Goal: Find specific page/section: Find specific page/section

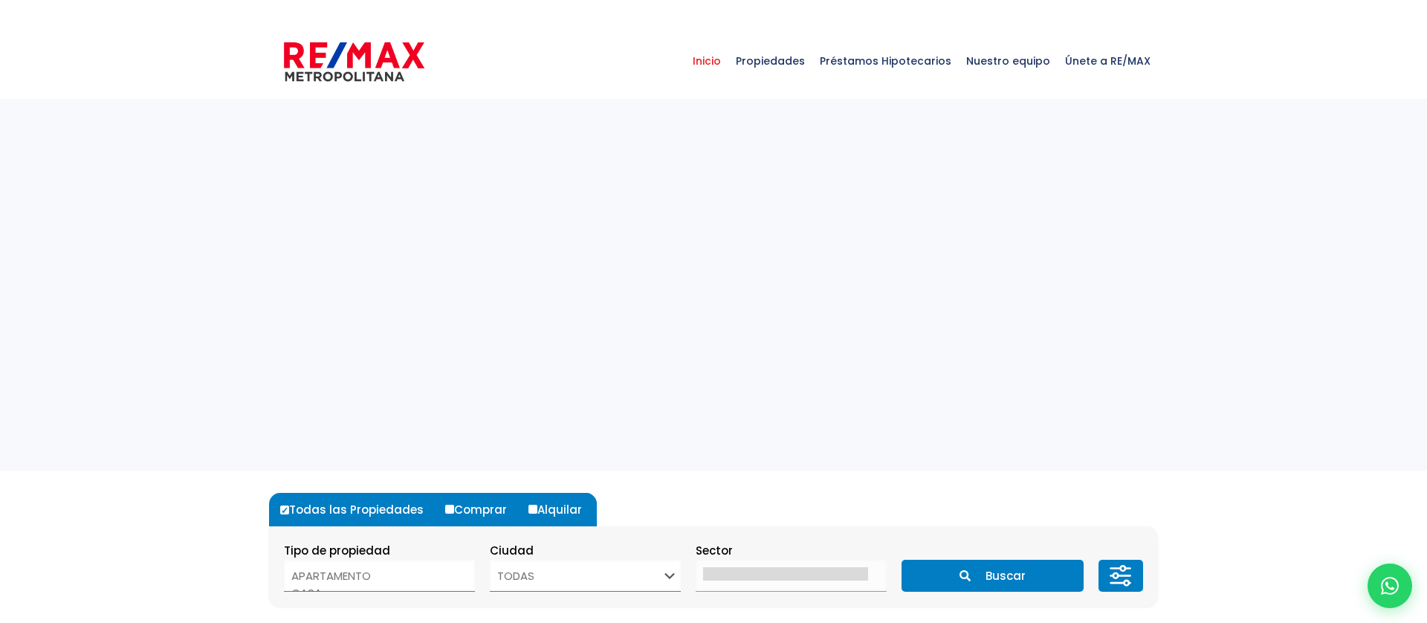
select select
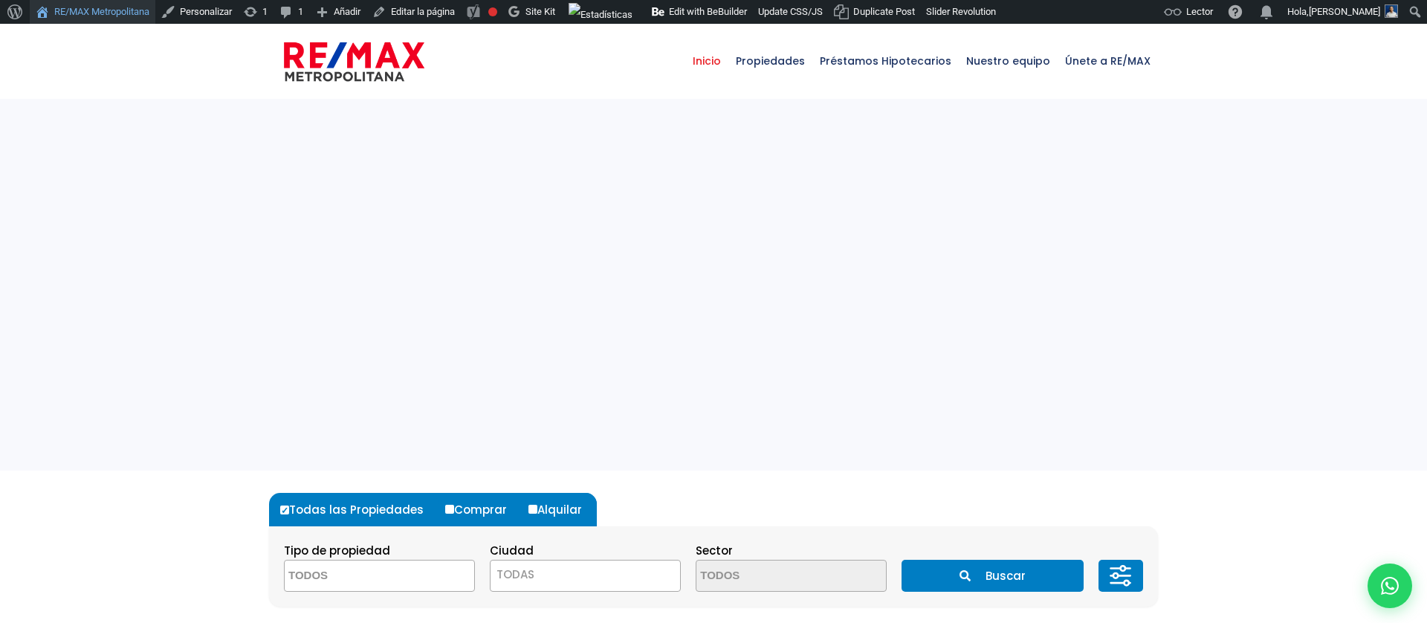
click at [92, 12] on link "RE/MAX Metropolitana" at bounding box center [93, 12] width 126 height 24
select select
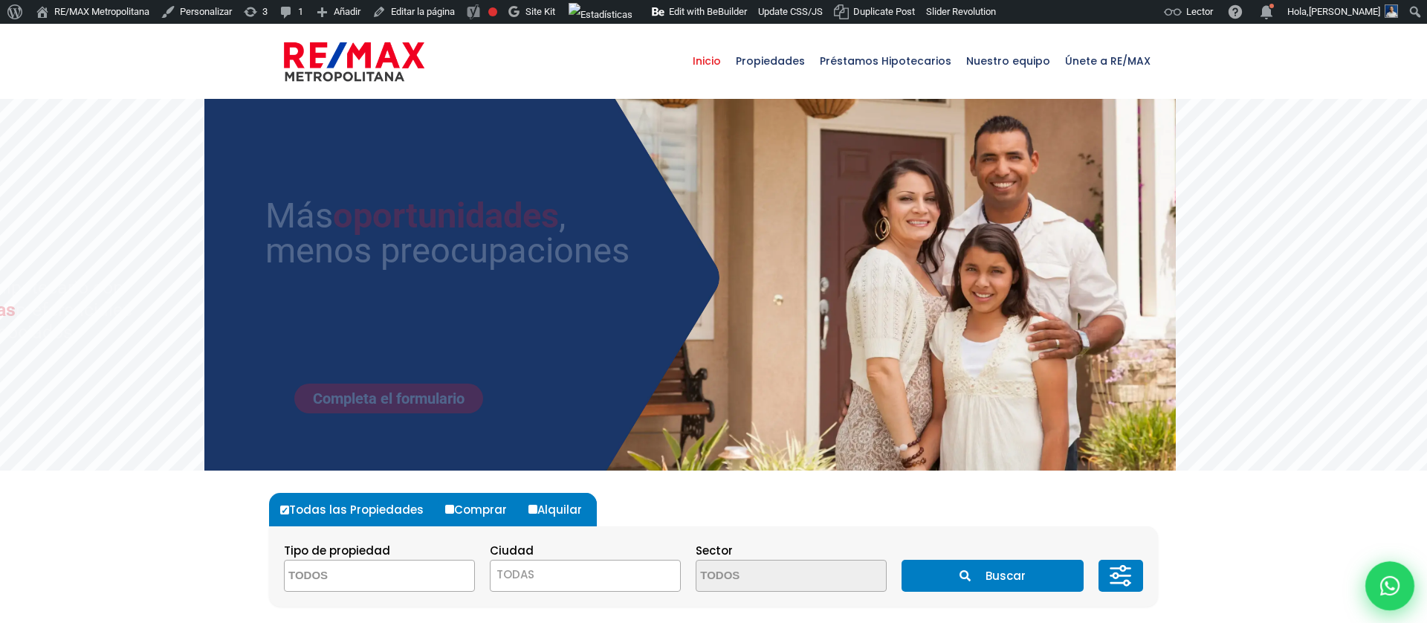
click at [1376, 579] on div at bounding box center [1389, 585] width 49 height 49
type input "Franklin"
type input "Marte"
type input "[PERSON_NAME][EMAIL_ADDRESS][PERSON_NAME][DOMAIN_NAME]"
type input "829-619-1904"
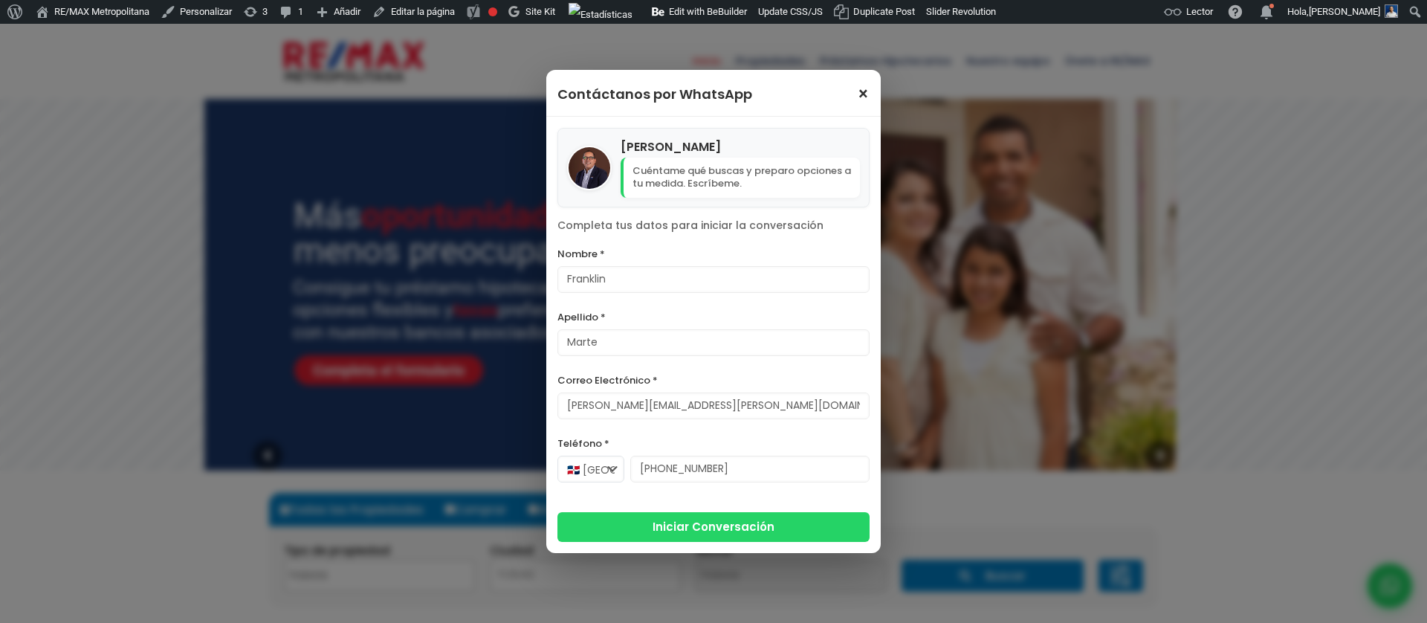
click at [860, 93] on span "×" at bounding box center [863, 94] width 13 height 18
